Goal: Task Accomplishment & Management: Manage account settings

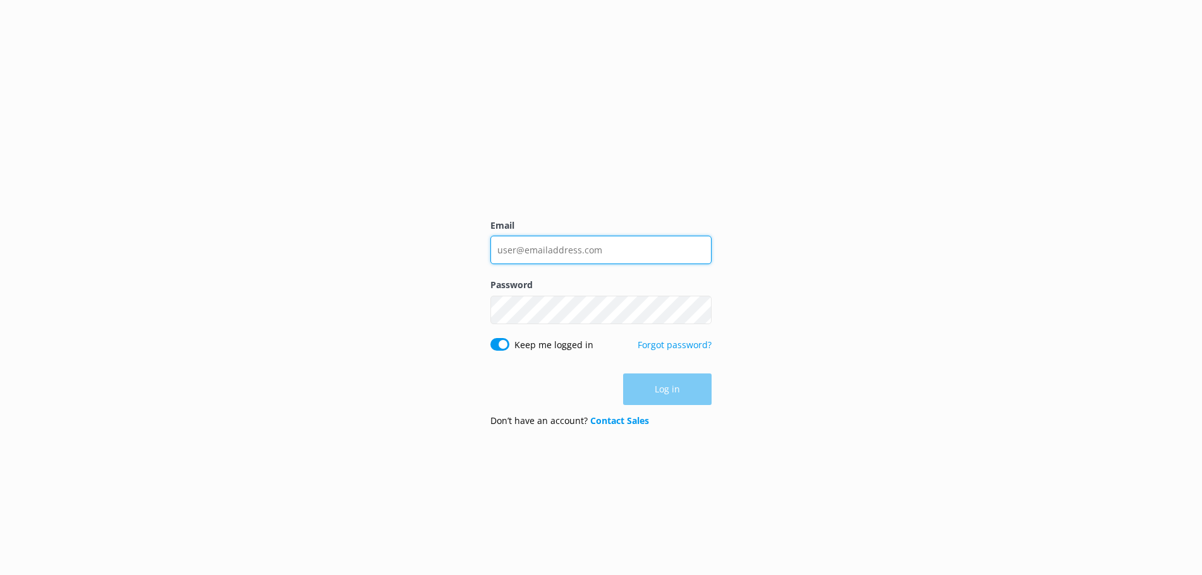
type input "[PERSON_NAME][EMAIL_ADDRESS][DOMAIN_NAME]"
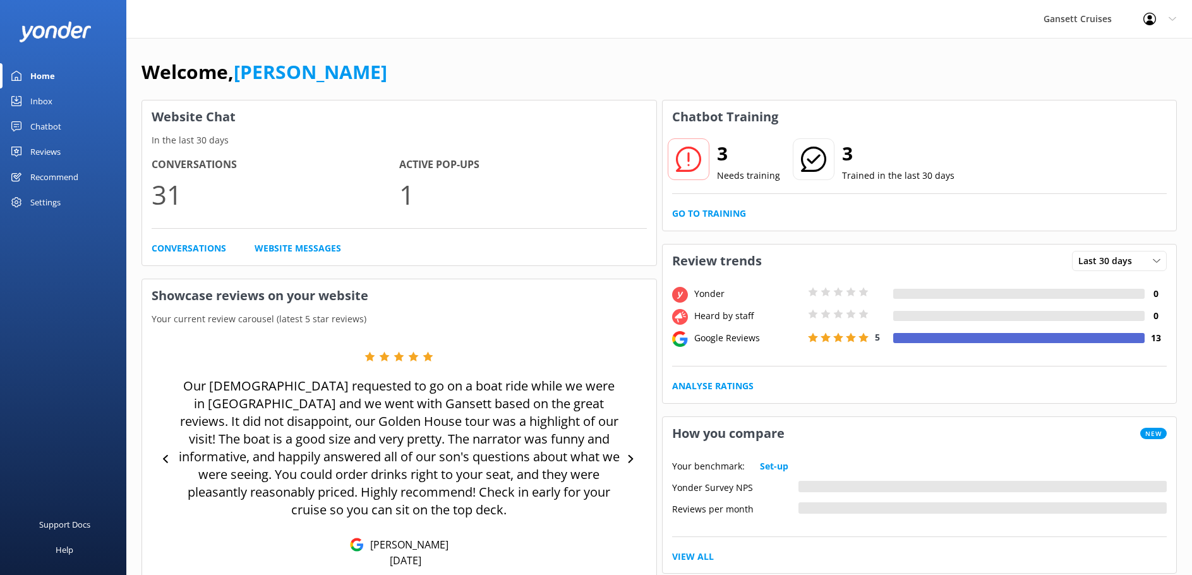
click at [418, 432] on p "Our [DEMOGRAPHIC_DATA] requested to go on a boat ride while we were in [GEOGRAP…" at bounding box center [399, 448] width 445 height 142
click at [52, 96] on div "Inbox" at bounding box center [41, 100] width 22 height 25
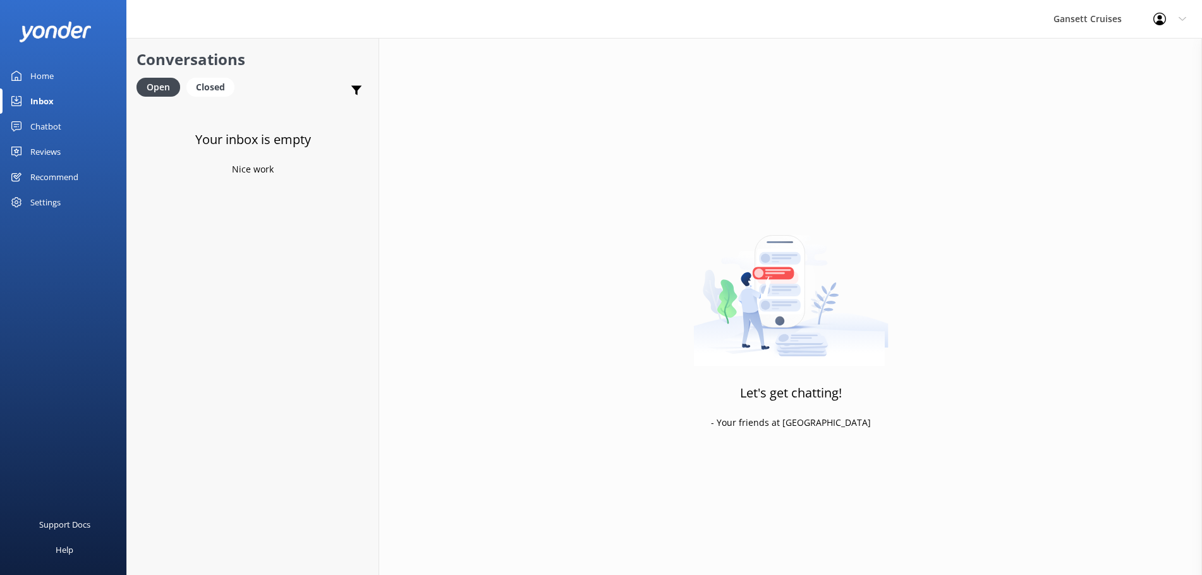
click at [66, 128] on link "Chatbot" at bounding box center [63, 126] width 126 height 25
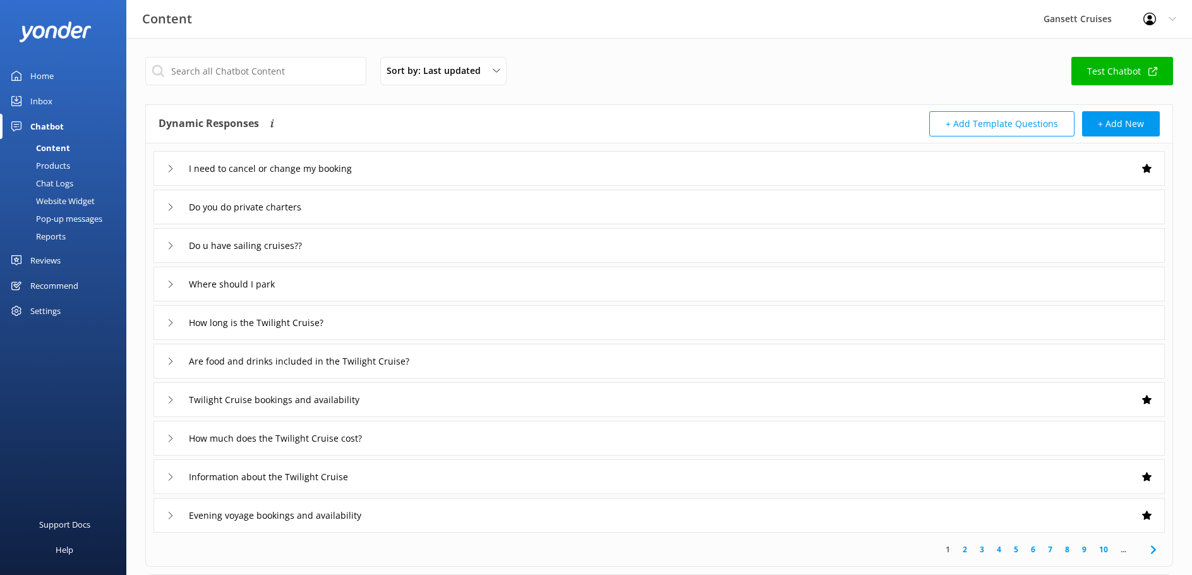
click at [53, 78] on div "Home" at bounding box center [41, 75] width 23 height 25
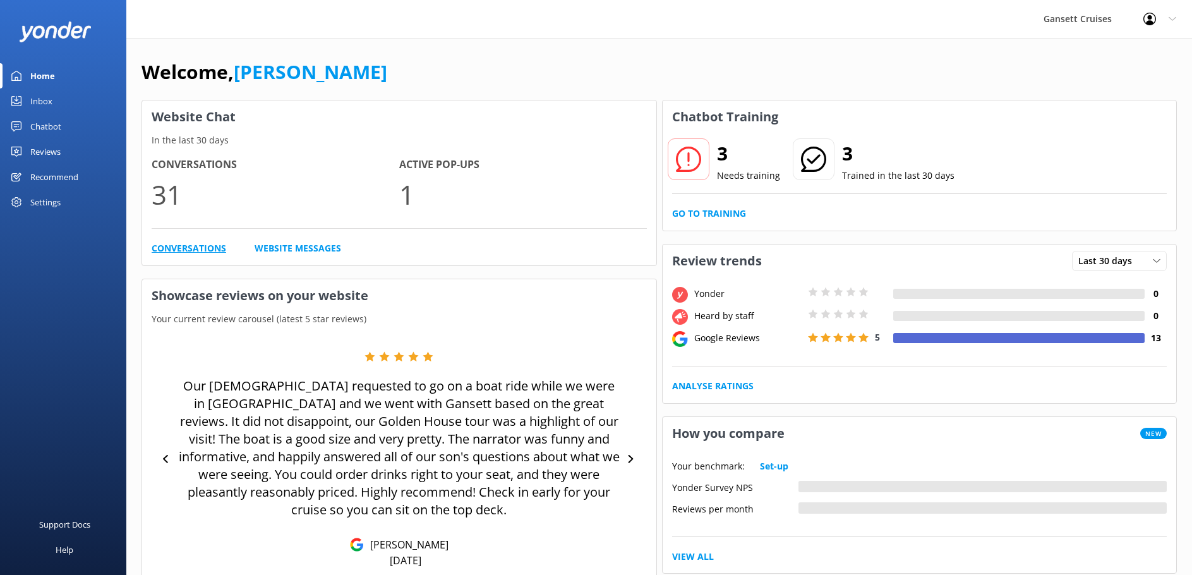
click at [183, 247] on link "Conversations" at bounding box center [189, 248] width 75 height 14
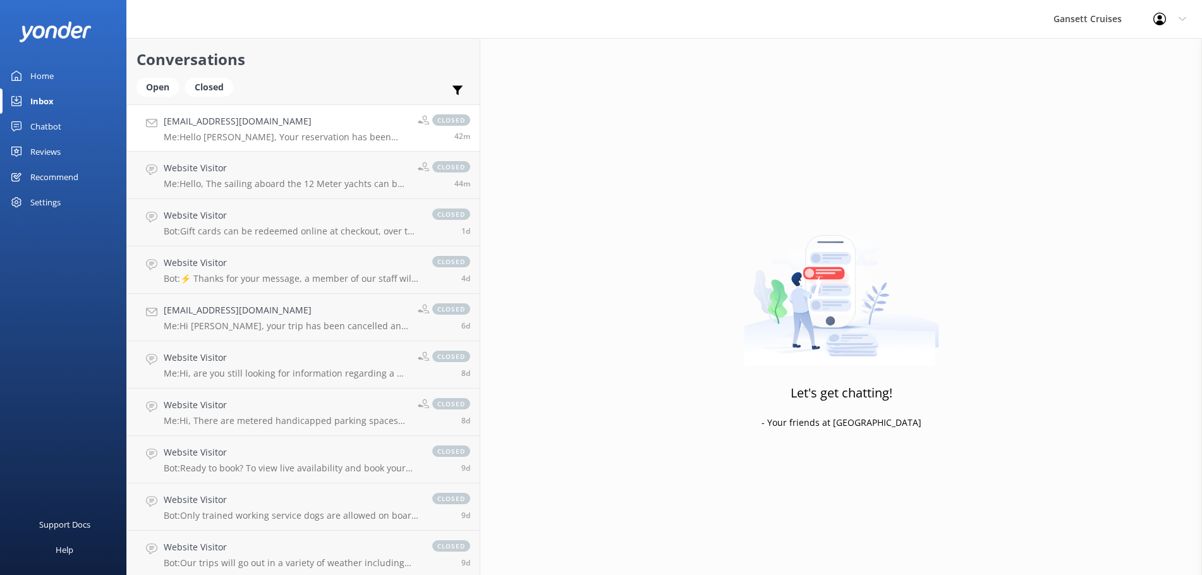
click at [237, 124] on h4 "[EMAIL_ADDRESS][DOMAIN_NAME]" at bounding box center [286, 121] width 245 height 14
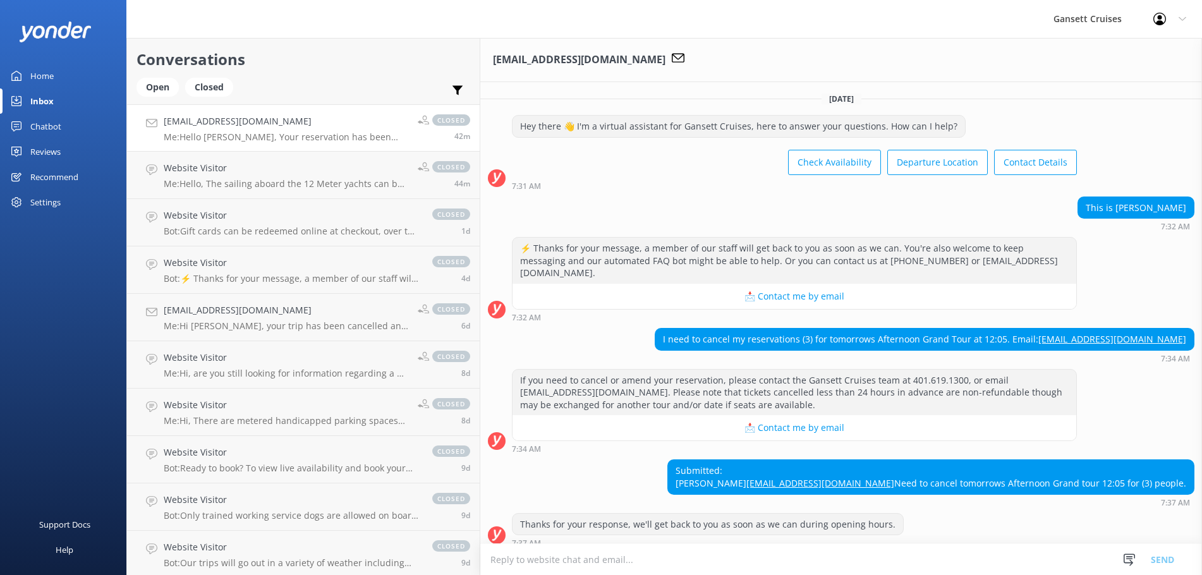
click at [32, 70] on div "Home" at bounding box center [41, 75] width 23 height 25
